Goal: Task Accomplishment & Management: Manage account settings

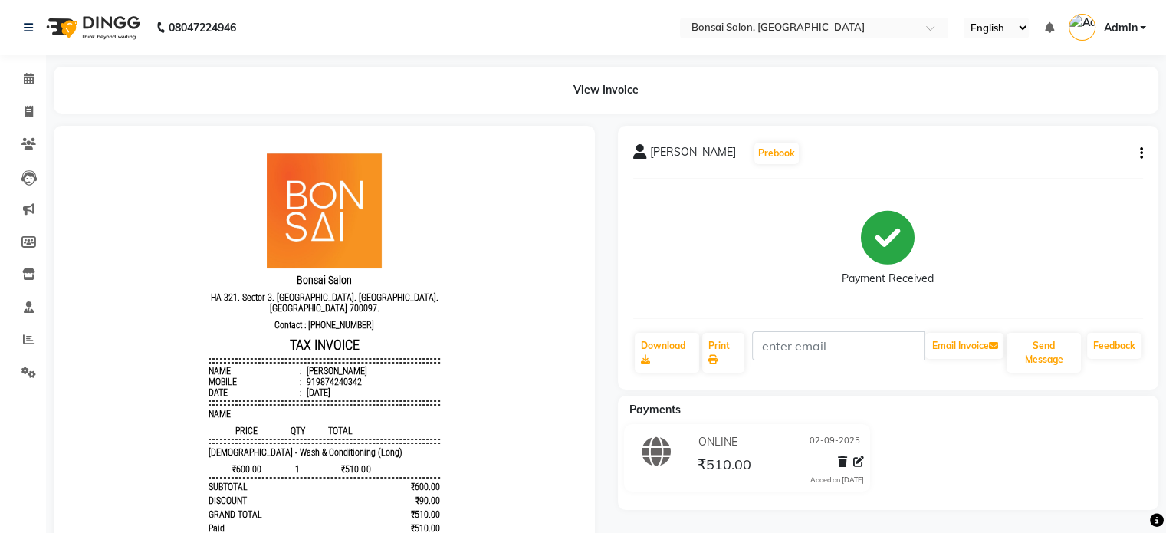
click at [1142, 154] on icon "button" at bounding box center [1140, 153] width 3 height 1
click at [749, 67] on div "View Invoice" at bounding box center [606, 90] width 1104 height 47
drag, startPoint x: 25, startPoint y: 80, endPoint x: 16, endPoint y: 93, distance: 16.6
click at [25, 80] on icon at bounding box center [29, 78] width 10 height 11
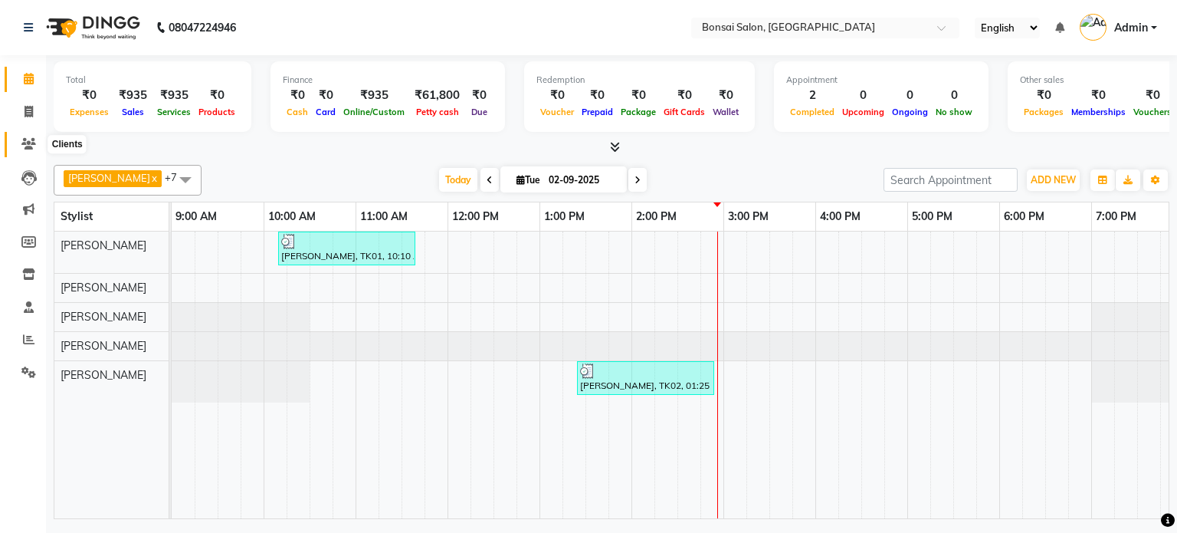
click at [30, 146] on icon at bounding box center [28, 143] width 15 height 11
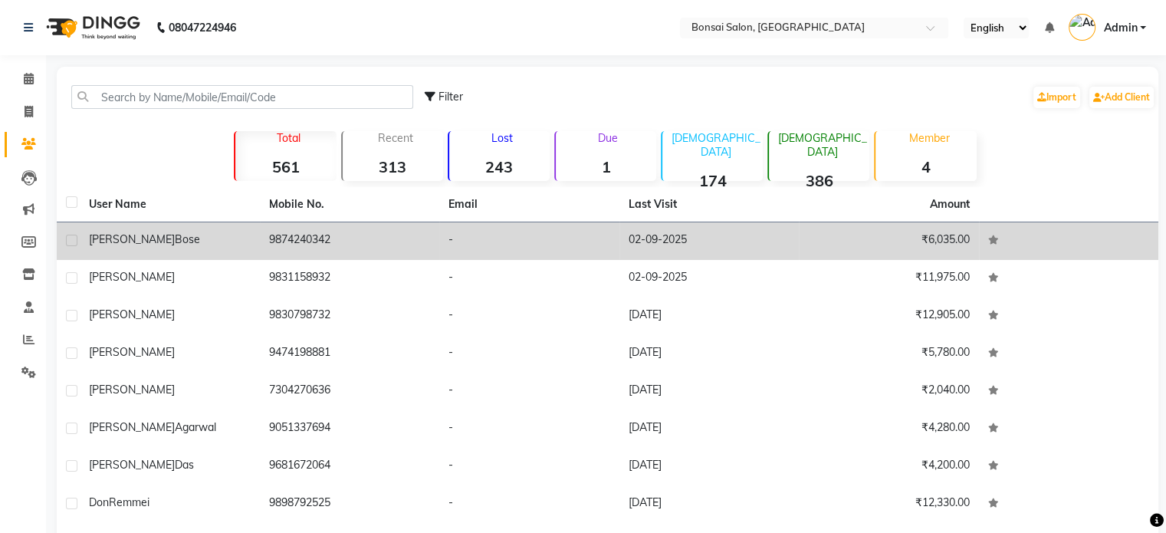
click at [110, 240] on span "[PERSON_NAME]" at bounding box center [132, 239] width 86 height 14
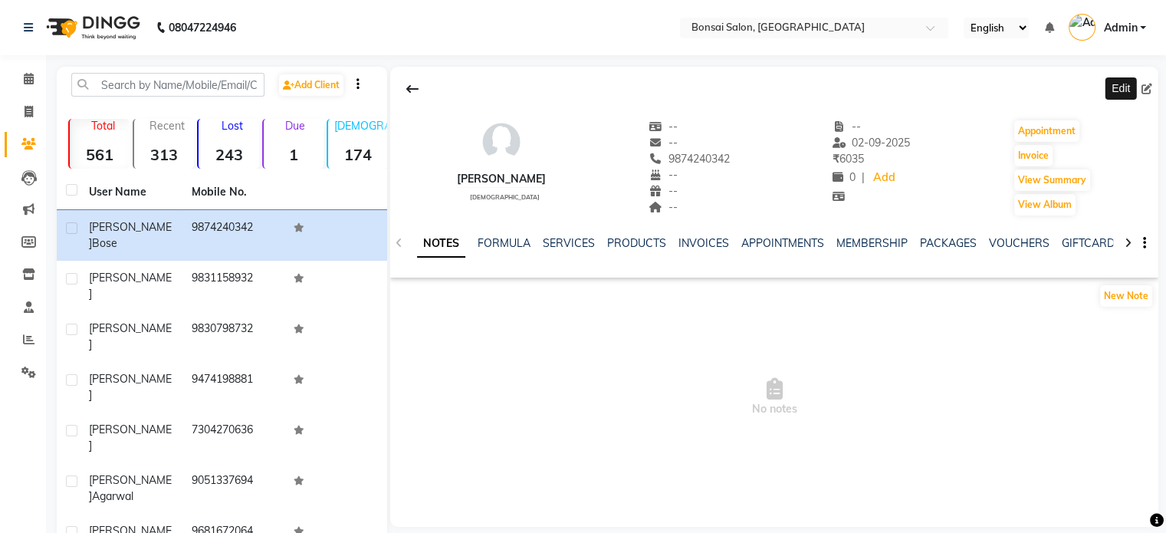
click at [1146, 88] on icon at bounding box center [1146, 89] width 11 height 11
select select "[DEMOGRAPHIC_DATA]"
select select "47322"
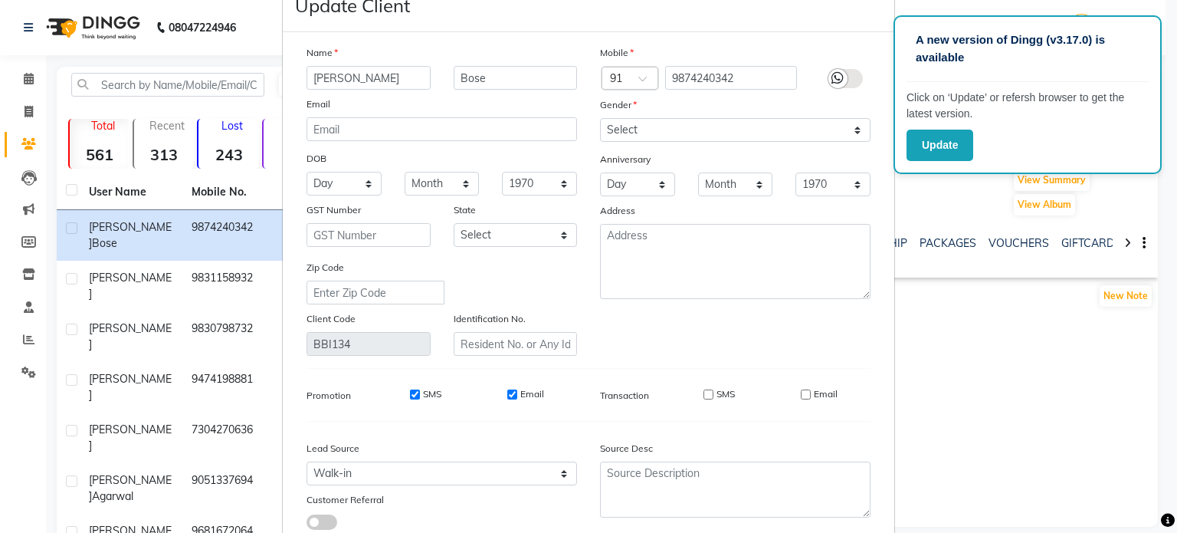
scroll to position [155, 0]
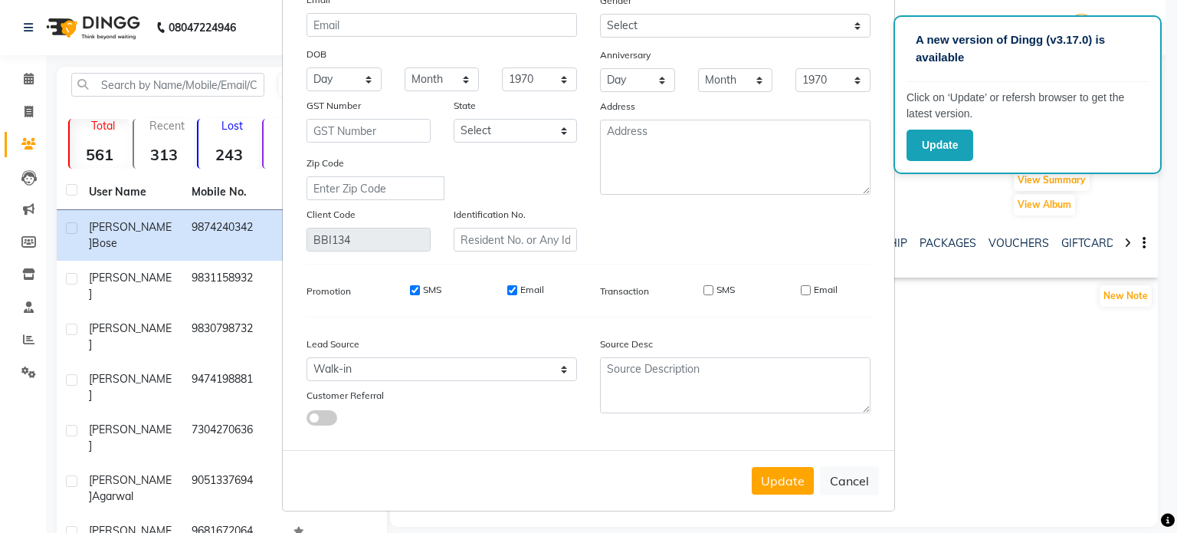
type input "[PERSON_NAME]"
click at [410, 285] on input "SMS" at bounding box center [415, 290] width 10 height 10
checkbox input "false"
click at [508, 285] on input "Email" at bounding box center [512, 290] width 10 height 10
checkbox input "false"
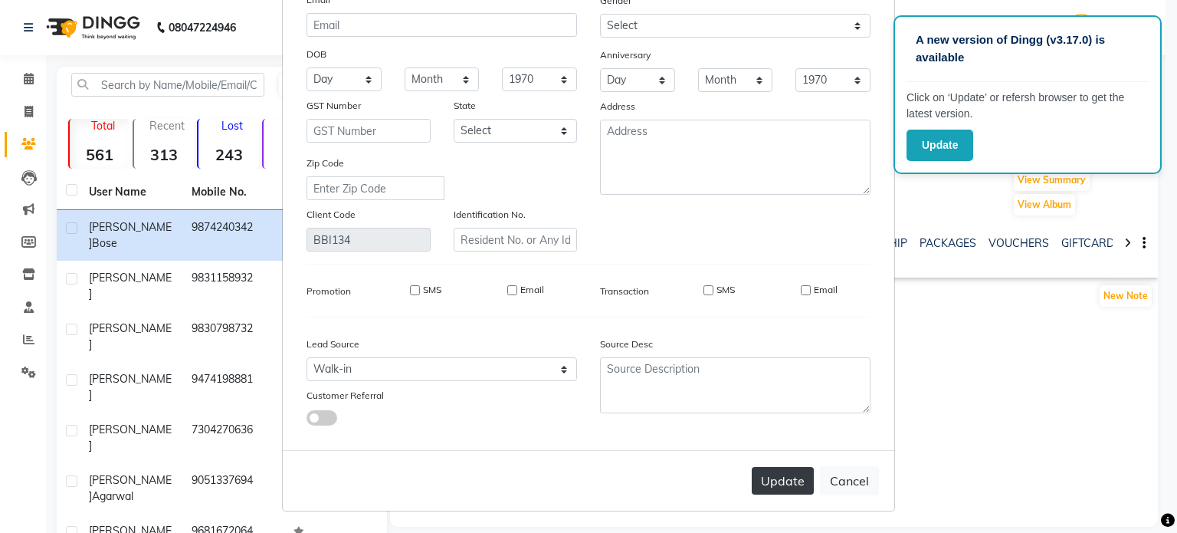
click at [785, 480] on button "Update" at bounding box center [783, 481] width 62 height 28
select select
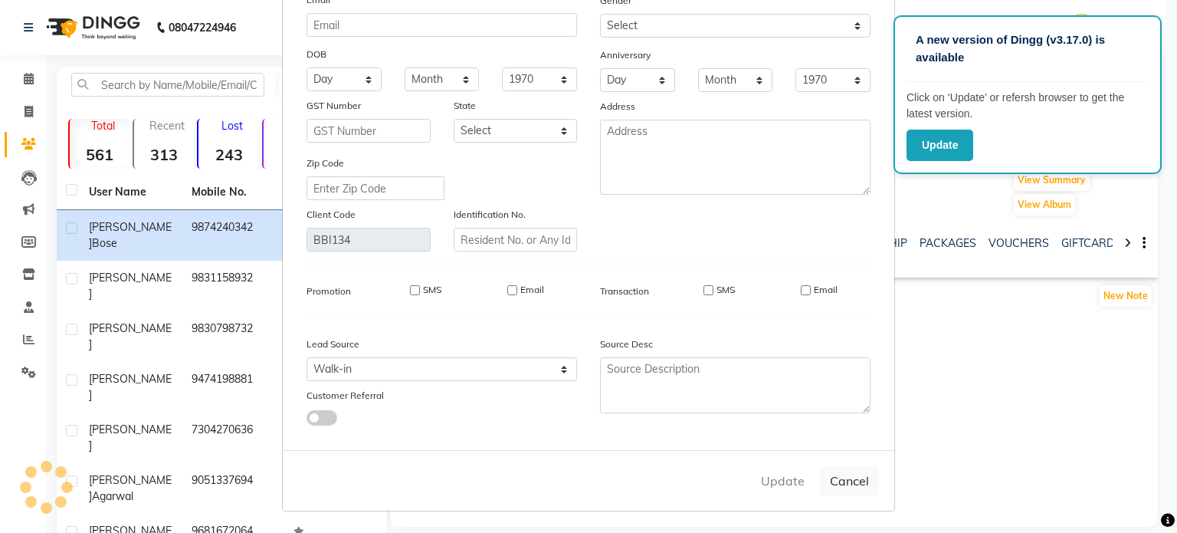
select select
checkbox input "false"
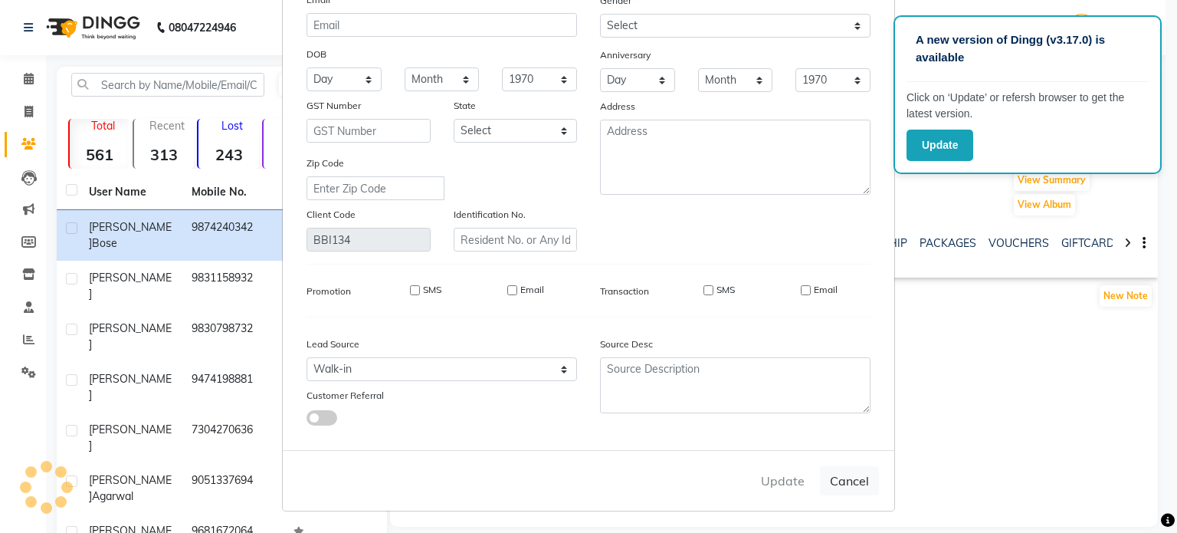
checkbox input "false"
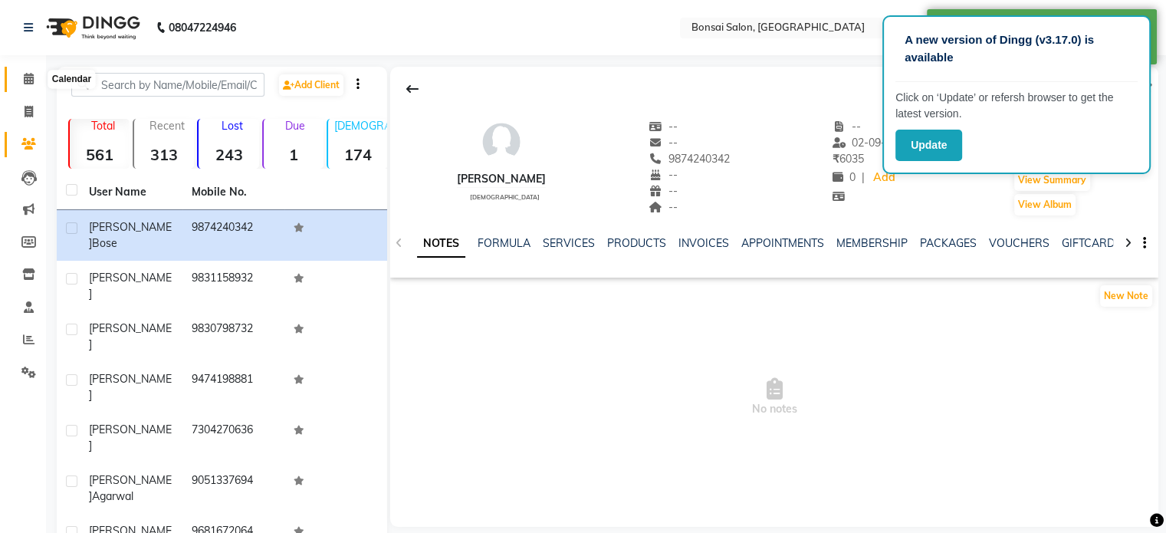
click at [28, 82] on icon at bounding box center [29, 78] width 10 height 11
